Goal: Task Accomplishment & Management: Manage account settings

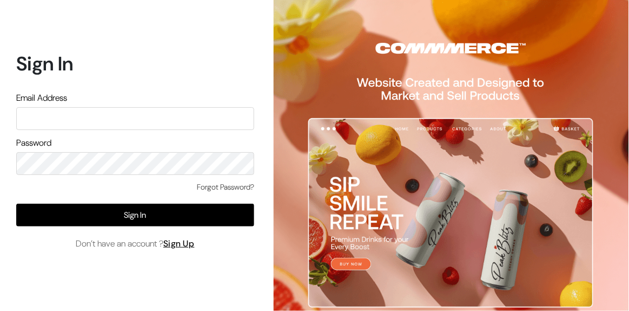
type input "[EMAIL_ADDRESS][DOMAIN_NAME]"
click at [177, 125] on input "text" at bounding box center [135, 118] width 238 height 23
type input "somnath@outdoinc.com"
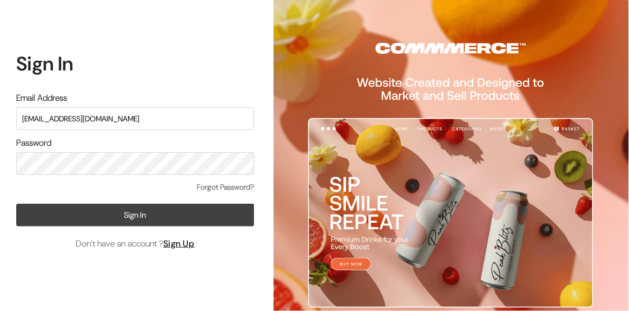
click at [50, 225] on button "Sign In" at bounding box center [135, 214] width 238 height 23
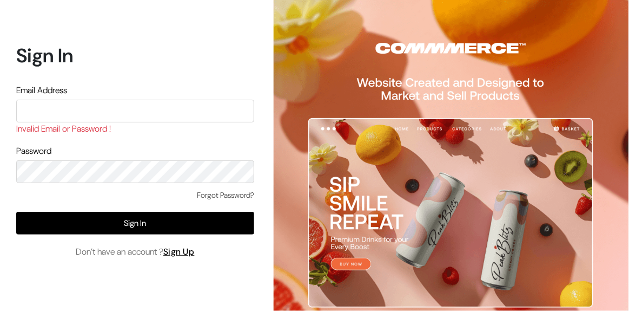
type input "[EMAIL_ADDRESS][DOMAIN_NAME]"
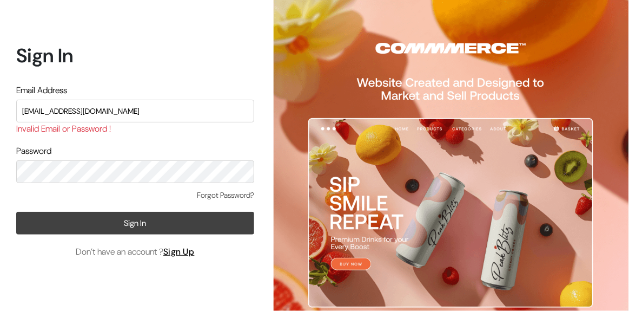
click at [58, 219] on button "Sign In" at bounding box center [135, 223] width 238 height 23
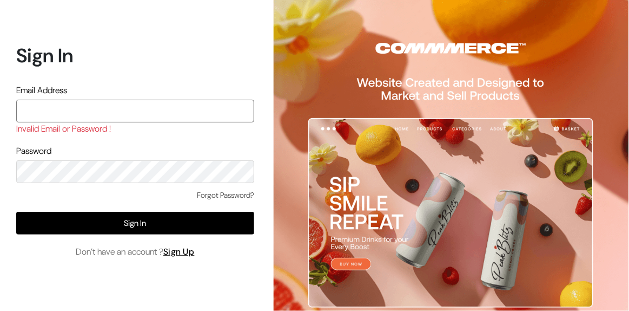
paste input "Somnath@commmerce.com"
type input "Somnath@commmerce.com"
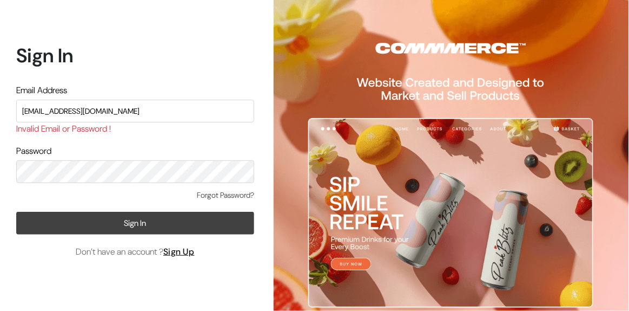
click at [42, 232] on button "Sign In" at bounding box center [135, 223] width 238 height 23
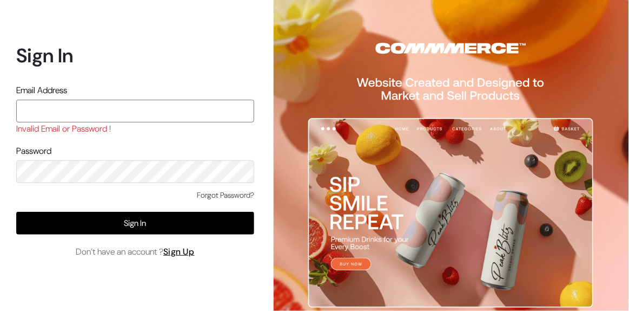
click at [100, 112] on input "text" at bounding box center [135, 111] width 238 height 23
paste input "Somnath@commmerce.com"
type input "Somnath@commmerce.com"
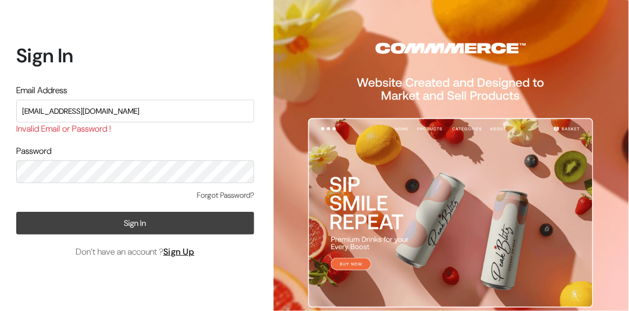
click at [44, 223] on button "Sign In" at bounding box center [135, 223] width 238 height 23
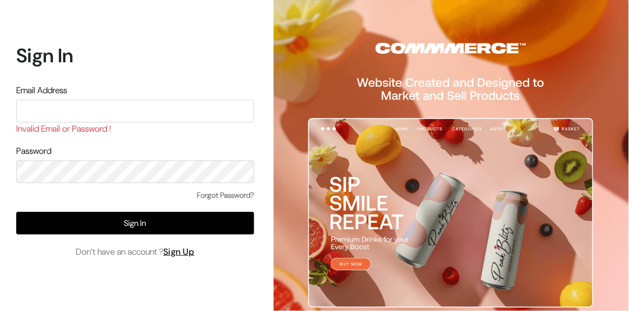
click at [217, 195] on link "Forgot Password?" at bounding box center [225, 194] width 57 height 11
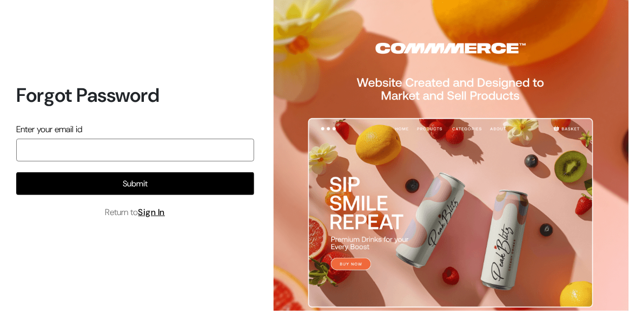
click at [72, 149] on input "email" at bounding box center [135, 150] width 238 height 23
type input "[EMAIL_ADDRESS][DOMAIN_NAME]"
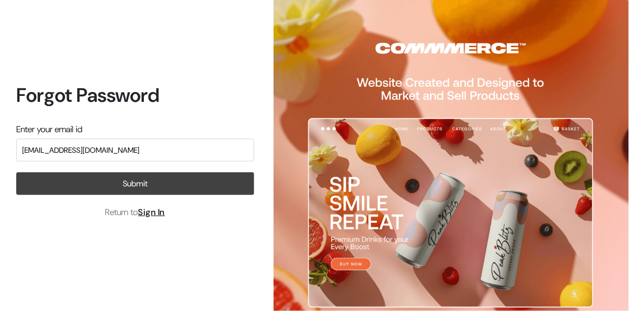
click at [59, 192] on button "Submit" at bounding box center [135, 183] width 238 height 23
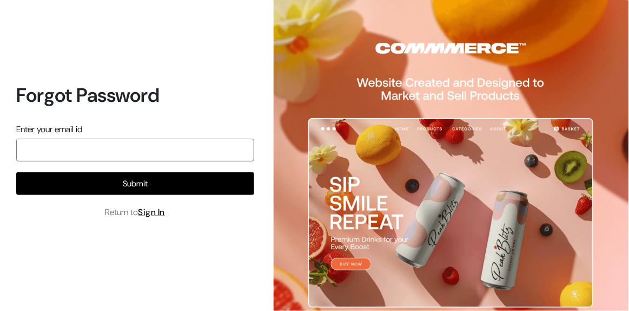
click at [75, 151] on input "email" at bounding box center [135, 150] width 238 height 23
type input "[EMAIL_ADDRESS][DOMAIN_NAME]"
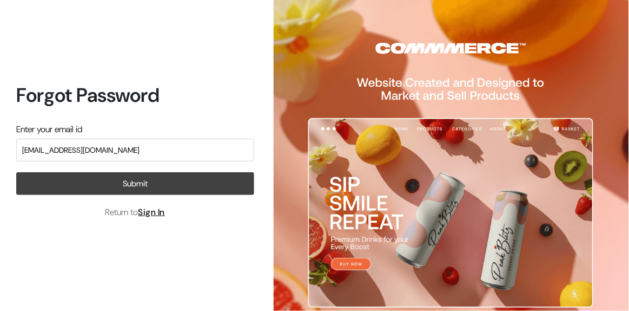
click at [71, 181] on button "Submit" at bounding box center [135, 183] width 238 height 23
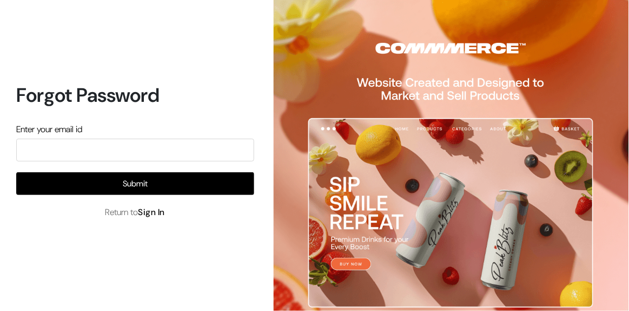
click at [149, 211] on link "Sign In" at bounding box center [152, 211] width 27 height 11
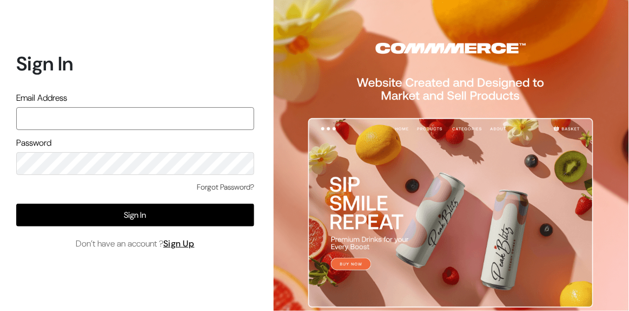
click at [154, 119] on input "text" at bounding box center [135, 118] width 238 height 23
type input "[EMAIL_ADDRESS][DOMAIN_NAME]"
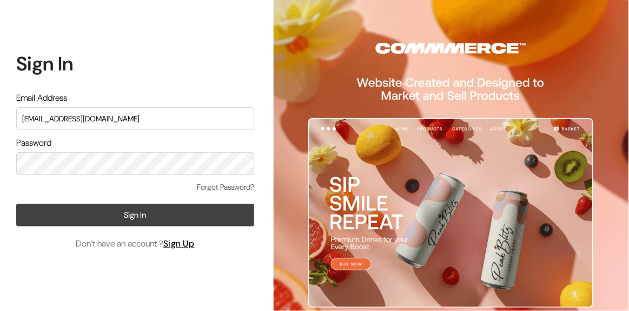
click at [45, 216] on button "Sign In" at bounding box center [135, 214] width 238 height 23
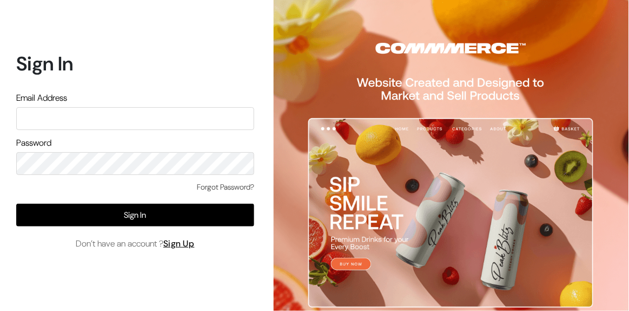
type input "somnath@outdoinc.com"
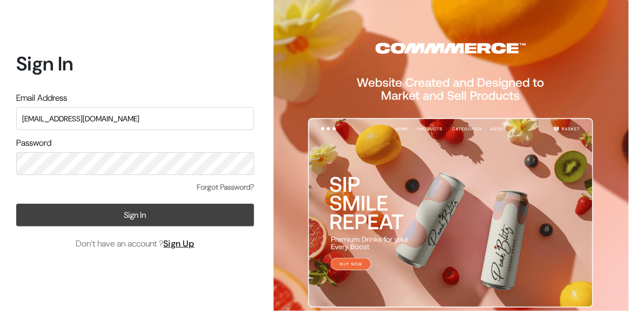
click at [35, 215] on button "Sign In" at bounding box center [135, 214] width 238 height 23
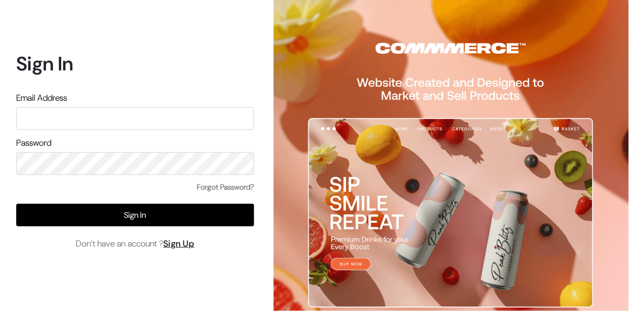
click at [107, 114] on input "text" at bounding box center [135, 118] width 238 height 23
click at [70, 115] on input "text" at bounding box center [135, 118] width 238 height 23
type input "[EMAIL_ADDRESS][DOMAIN_NAME]"
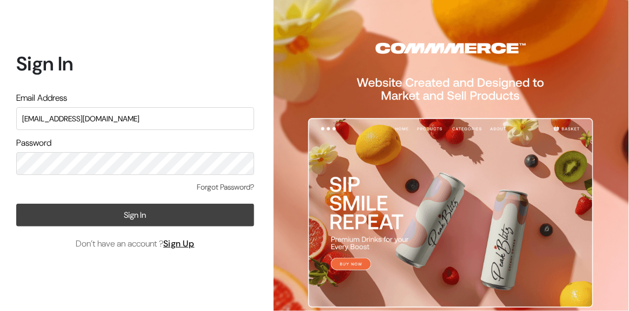
click at [35, 214] on button "Sign In" at bounding box center [135, 214] width 238 height 23
